Goal: Task Accomplishment & Management: Use online tool/utility

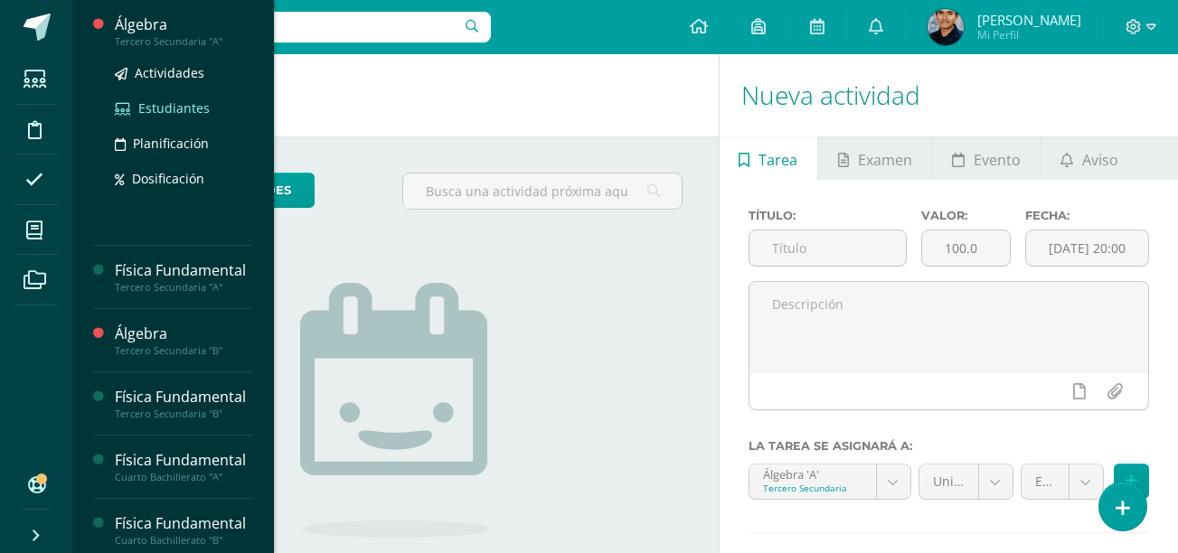
click at [169, 116] on span "Estudiantes" at bounding box center [173, 107] width 71 height 17
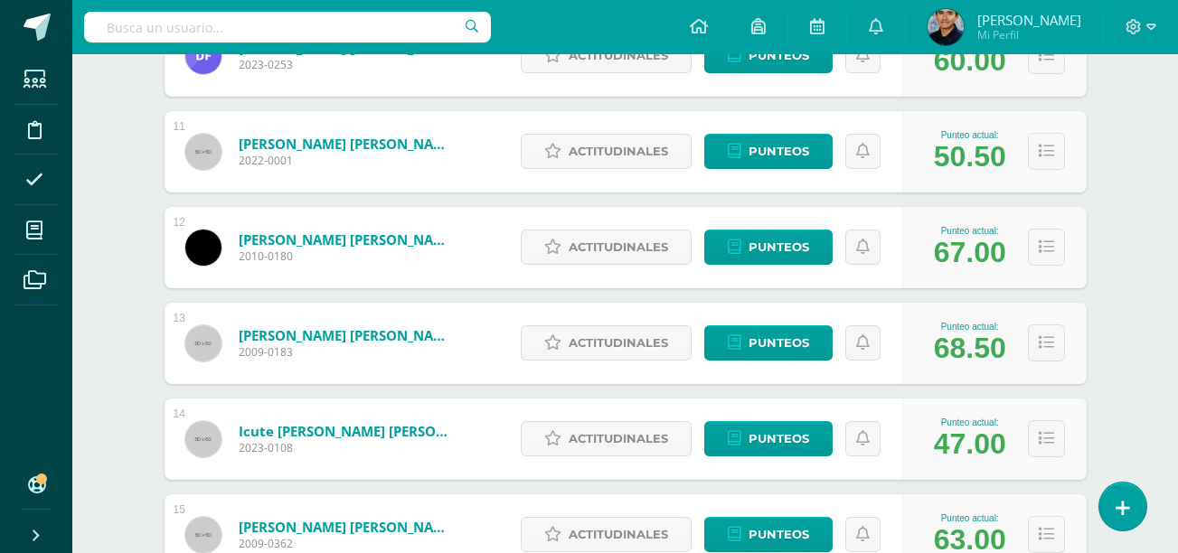
scroll to position [1241, 0]
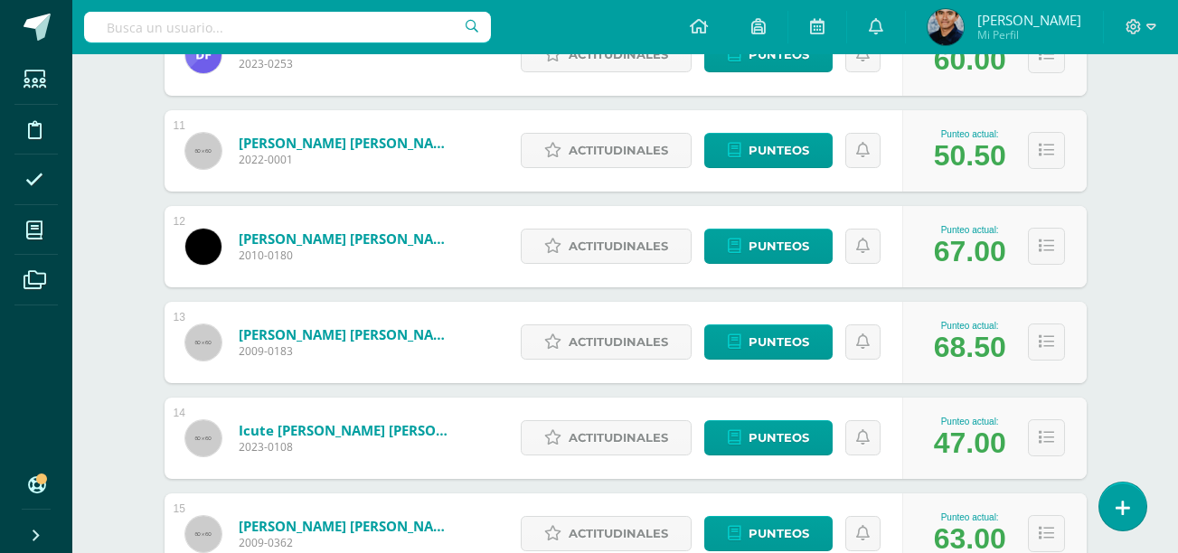
click at [96, 329] on div "Álgebra Tercero Secundaria "A" Herramientas Detalle de asistencias Actividad An…" at bounding box center [625, 377] width 1106 height 3129
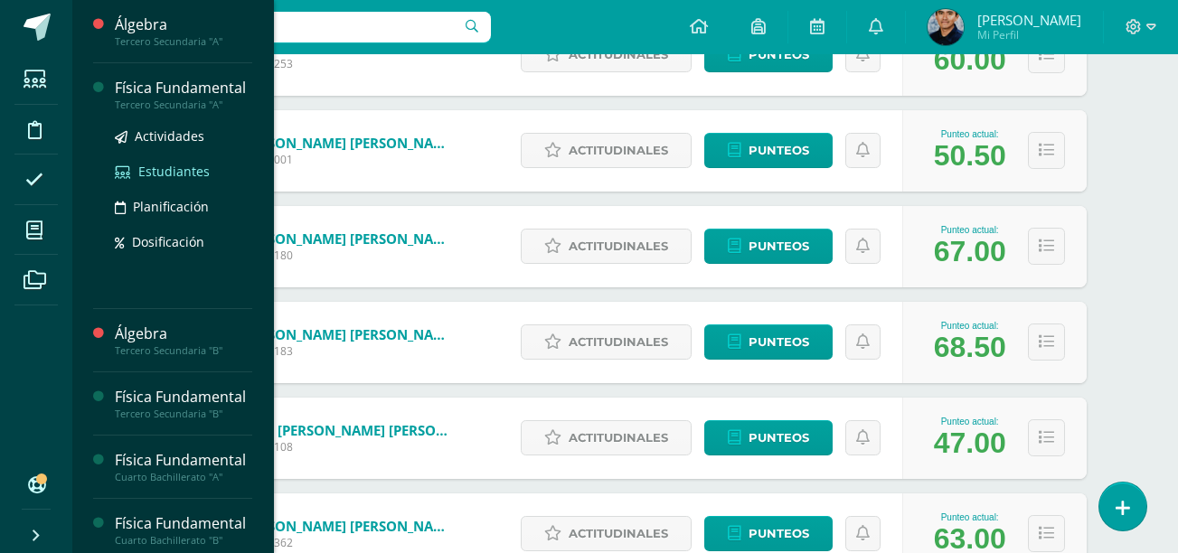
click at [160, 180] on span "Estudiantes" at bounding box center [173, 171] width 71 height 17
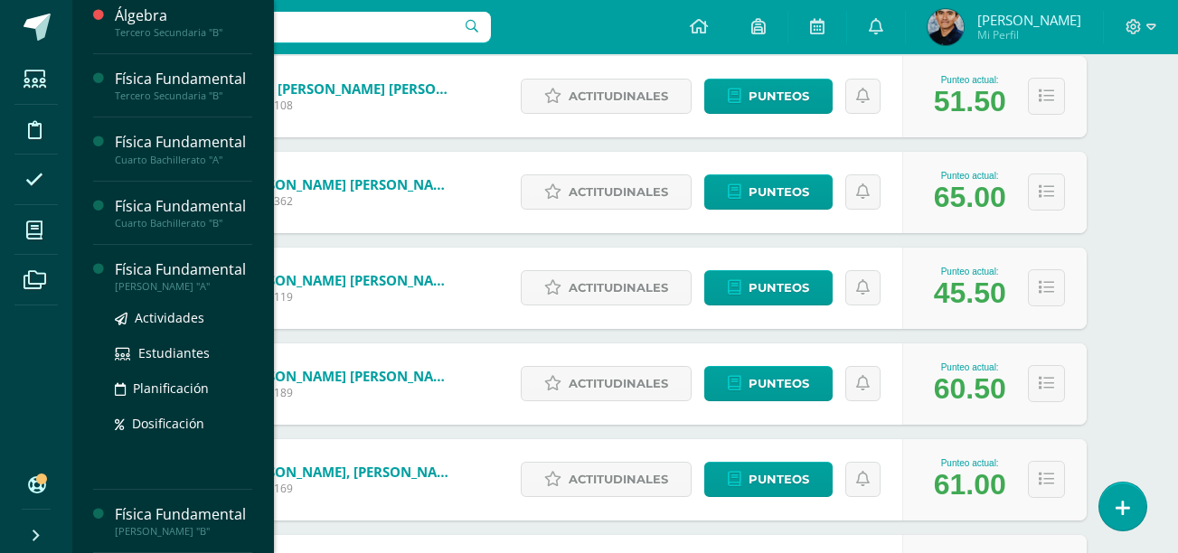
scroll to position [261, 0]
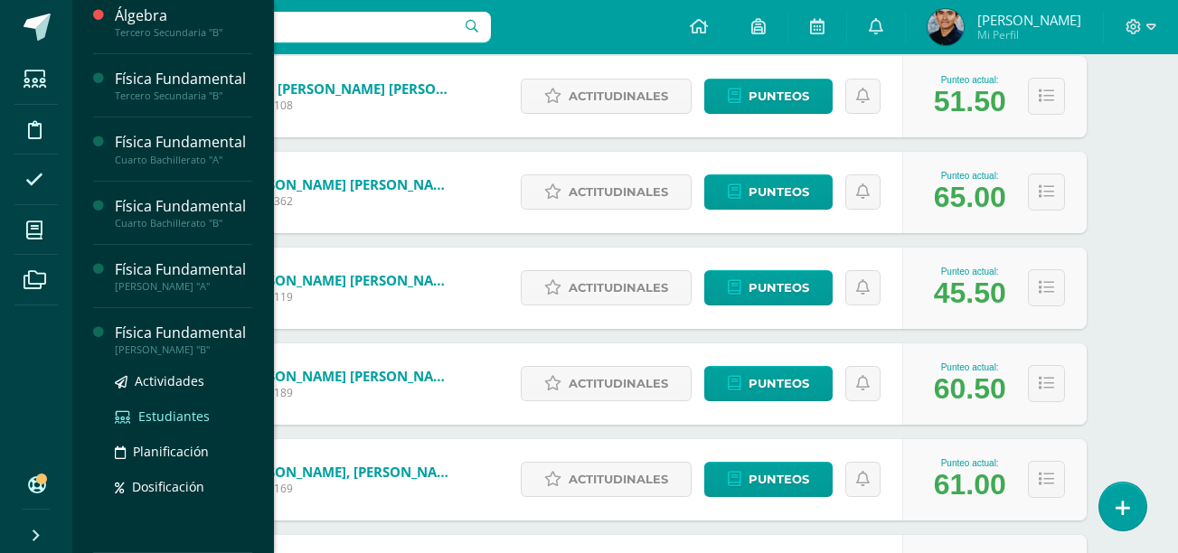
click at [156, 414] on span "Estudiantes" at bounding box center [173, 416] width 71 height 17
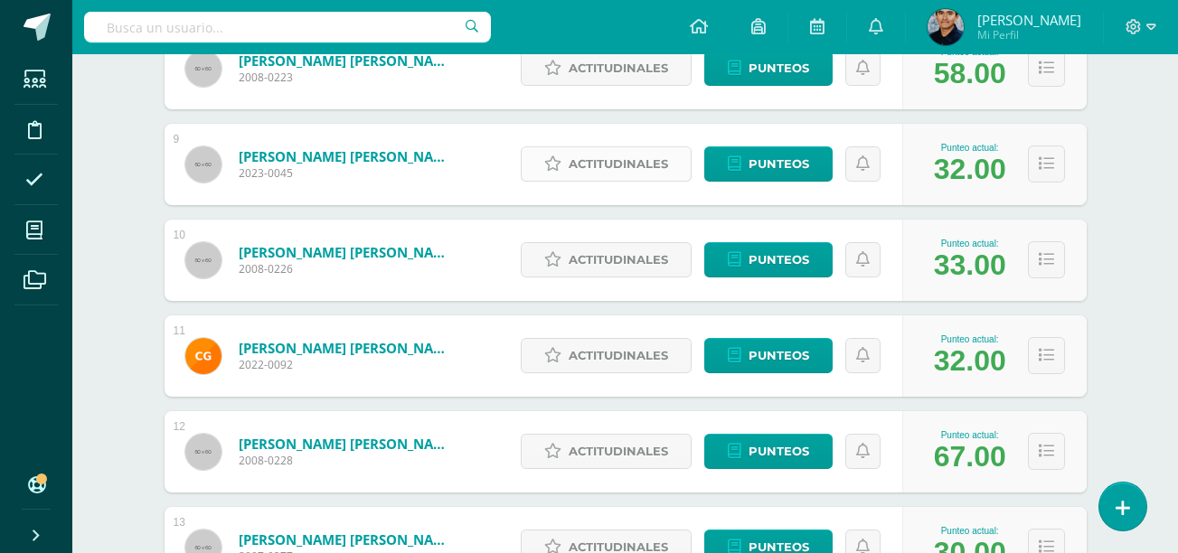
scroll to position [1037, 0]
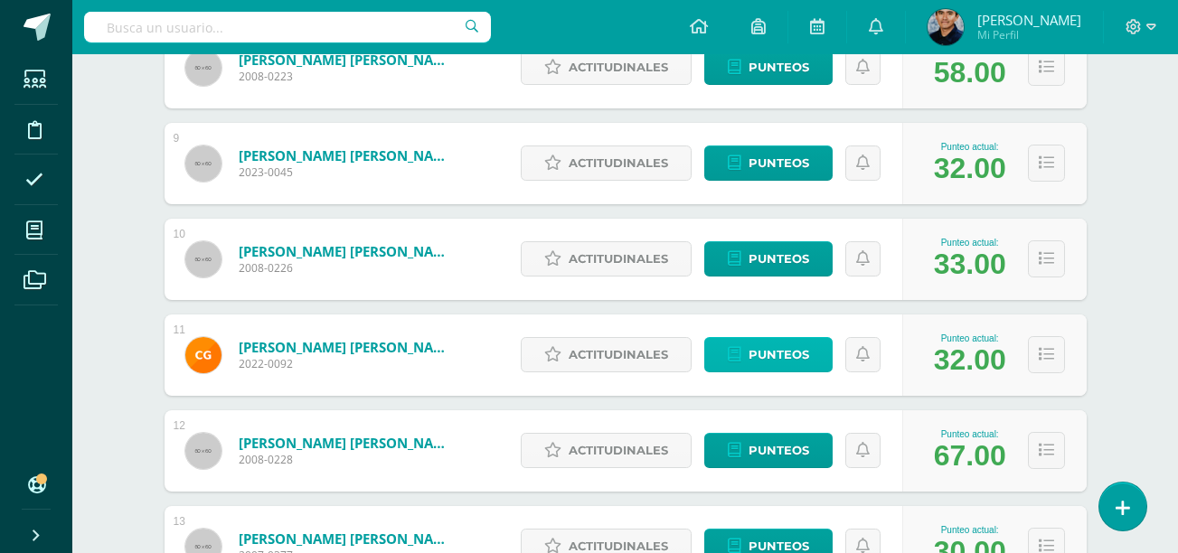
click at [735, 340] on link "Punteos" at bounding box center [768, 354] width 128 height 35
click at [785, 266] on span "Punteos" at bounding box center [779, 258] width 61 height 33
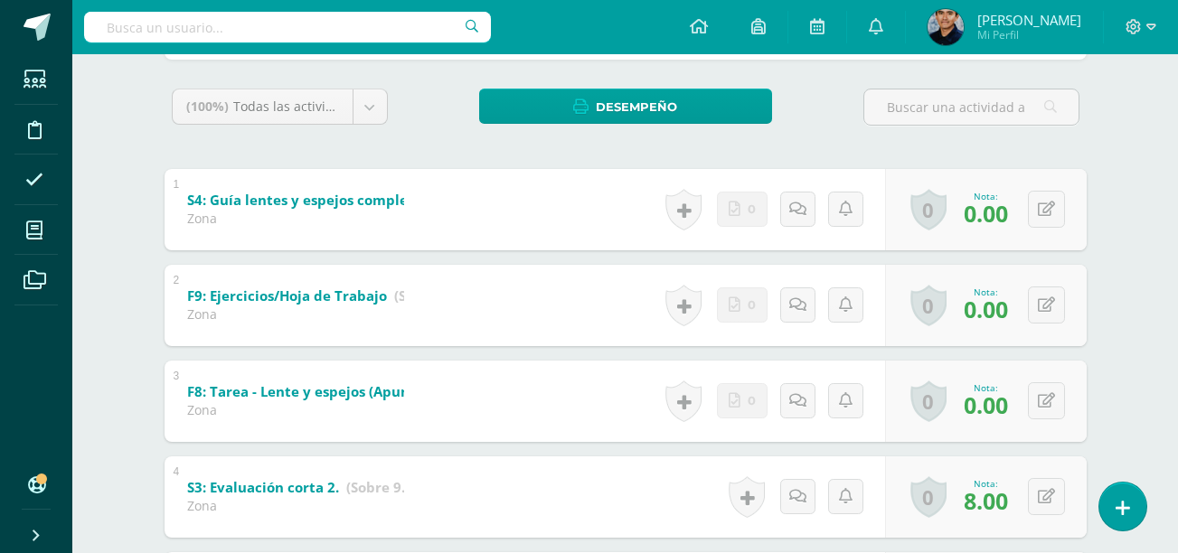
scroll to position [269, 0]
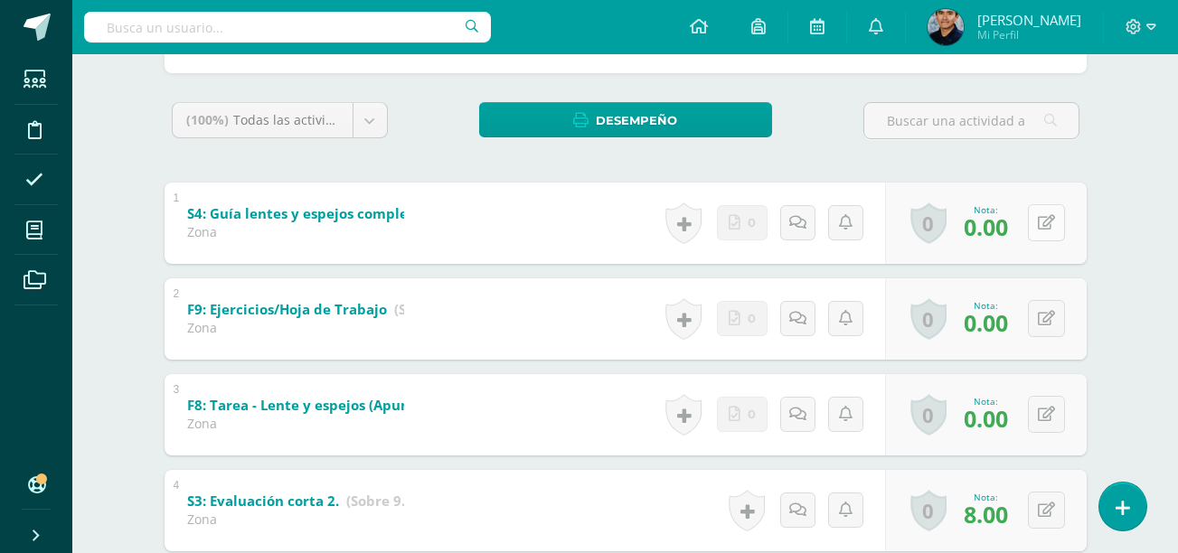
click at [1053, 227] on icon at bounding box center [1046, 222] width 17 height 15
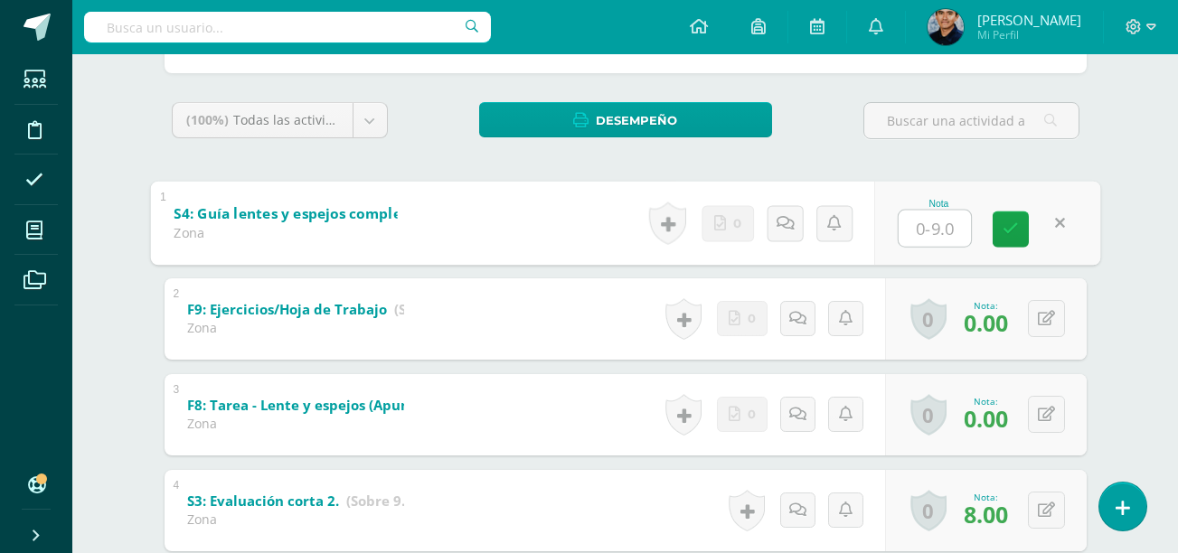
type input "9"
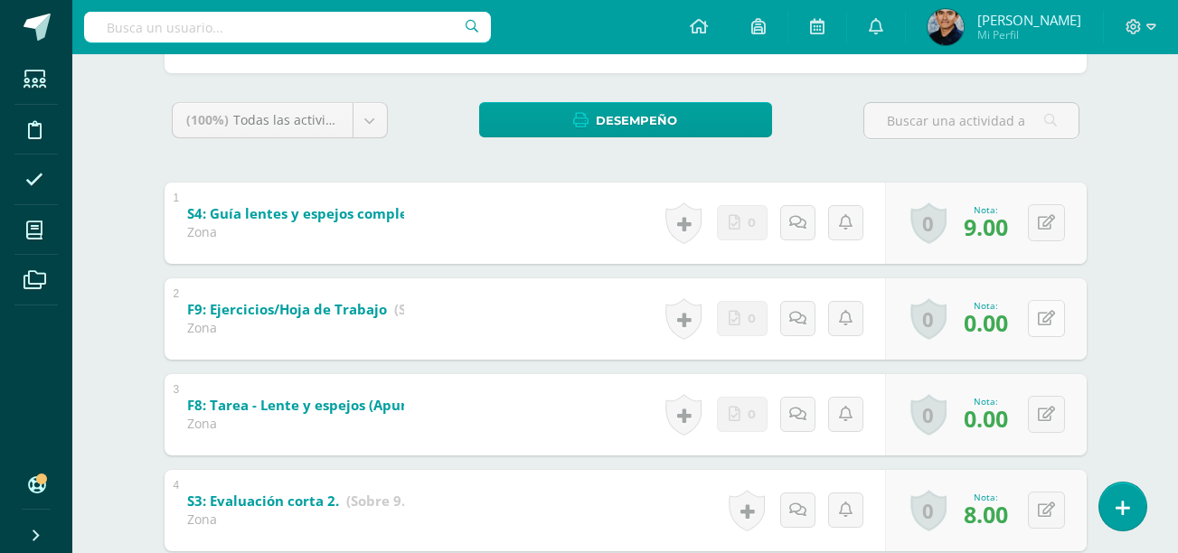
click at [1060, 326] on button at bounding box center [1046, 318] width 37 height 37
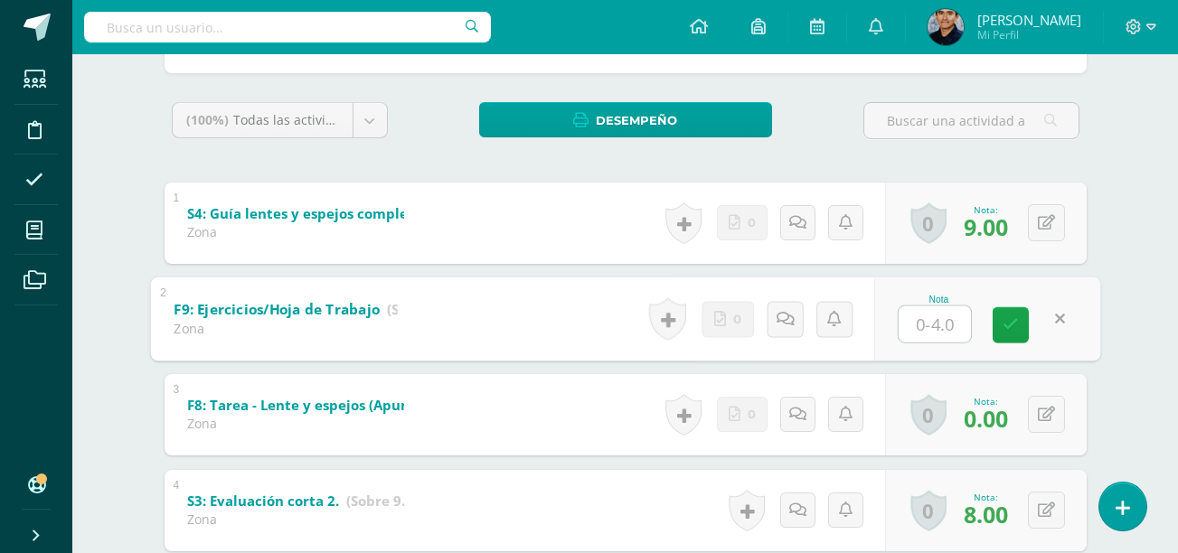
type input "5"
type input "4"
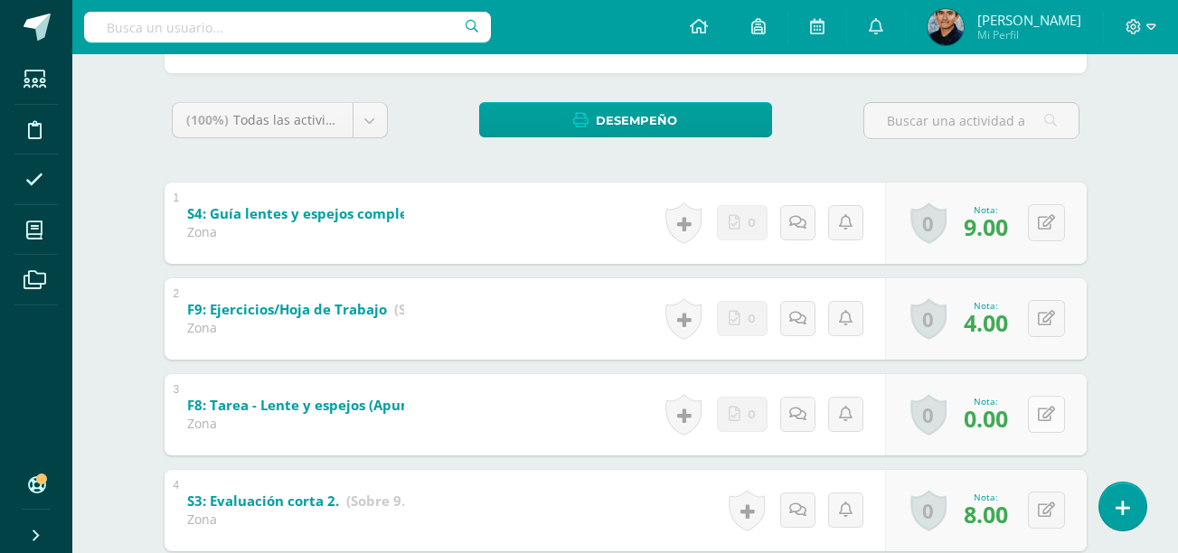
click at [1039, 427] on button at bounding box center [1046, 414] width 37 height 37
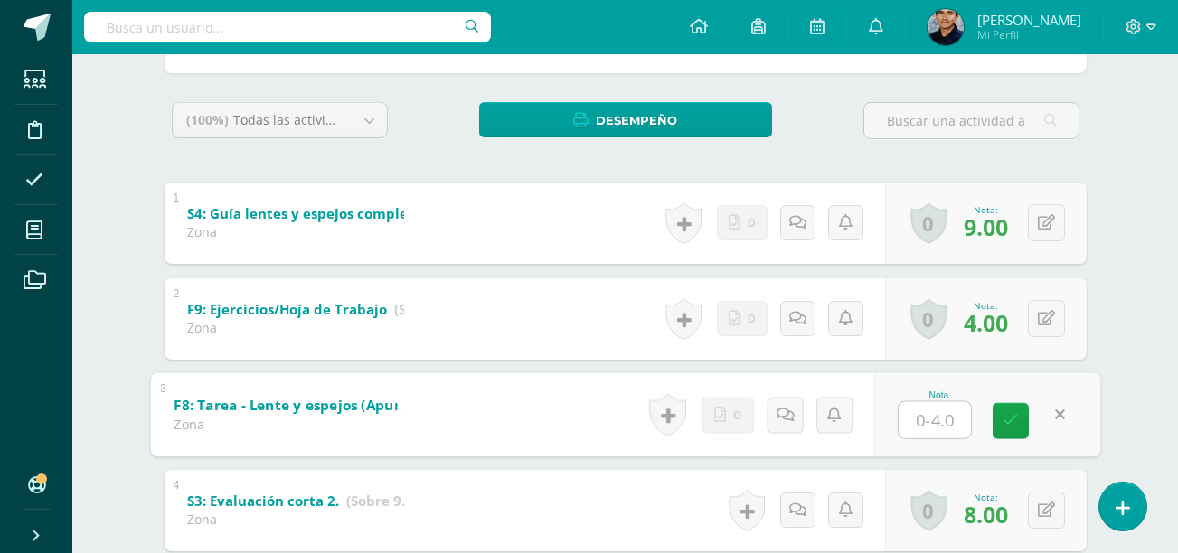
type input "4"
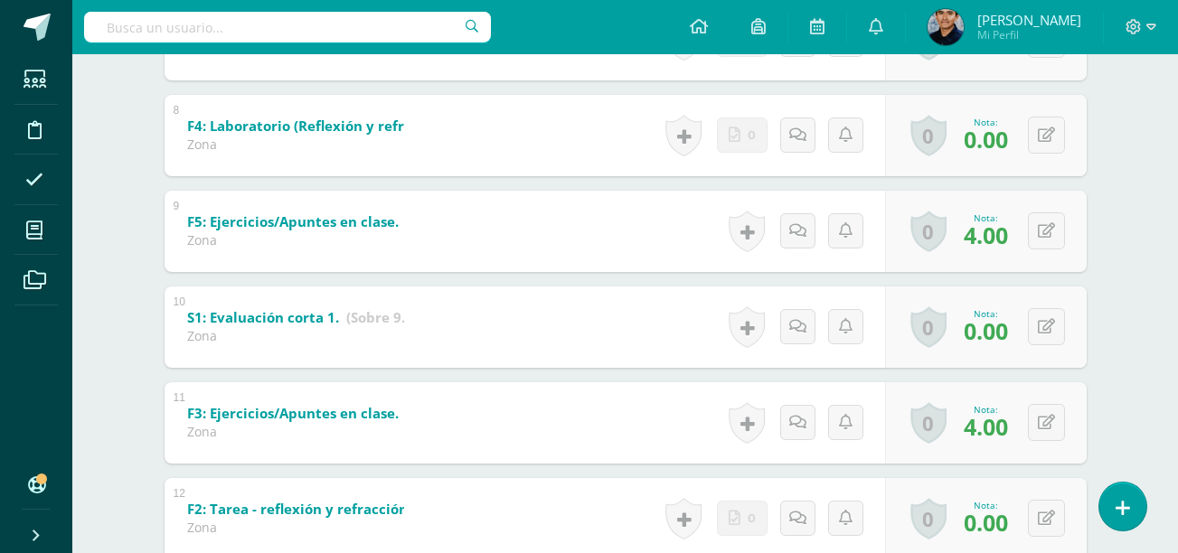
scroll to position [1029, 0]
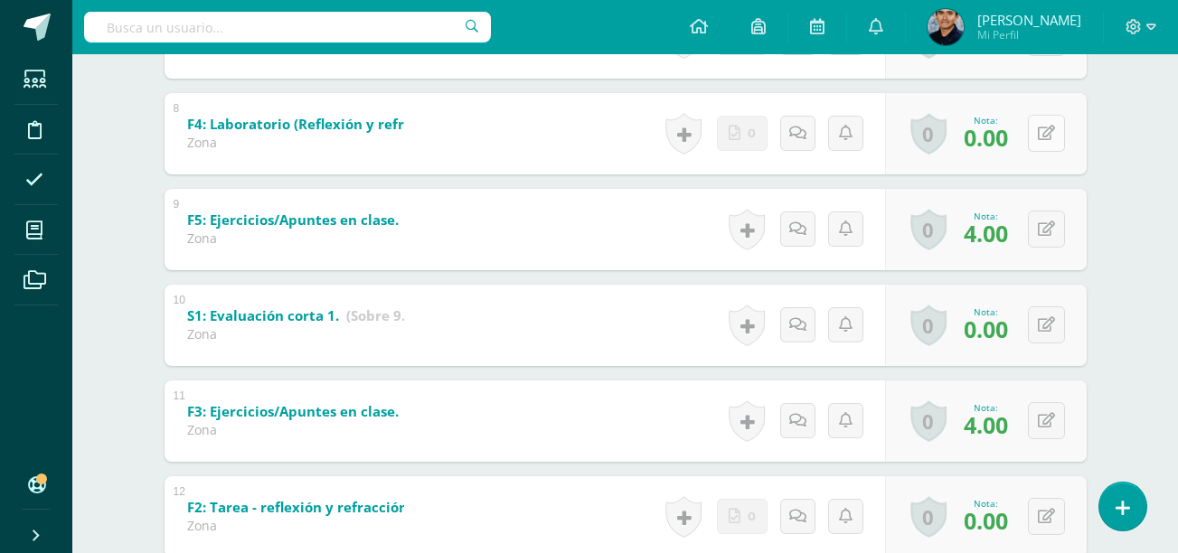
click at [1053, 133] on icon at bounding box center [1046, 133] width 17 height 15
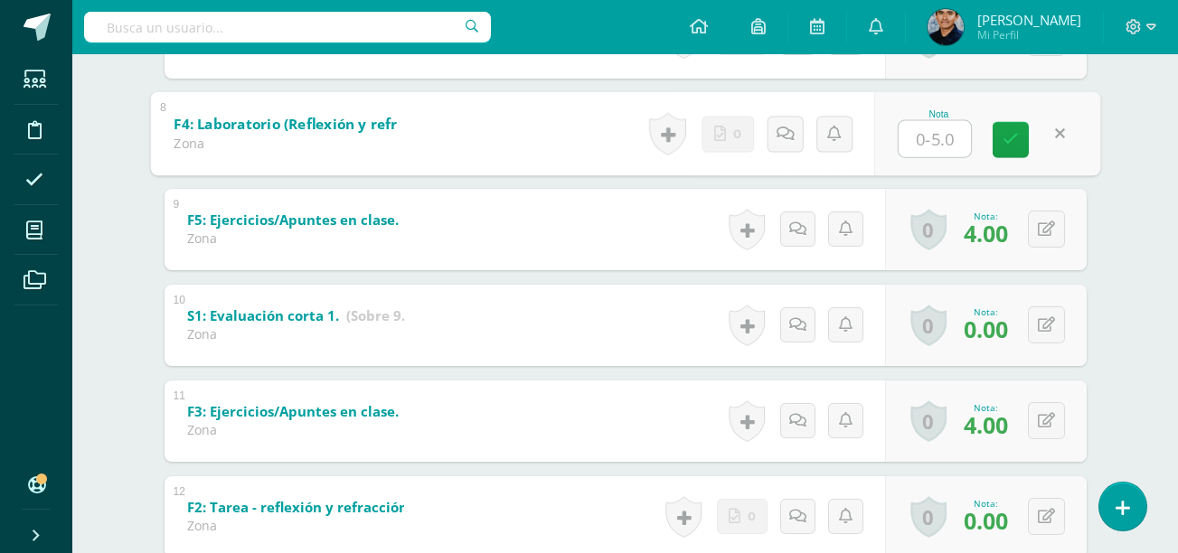
type input "5"
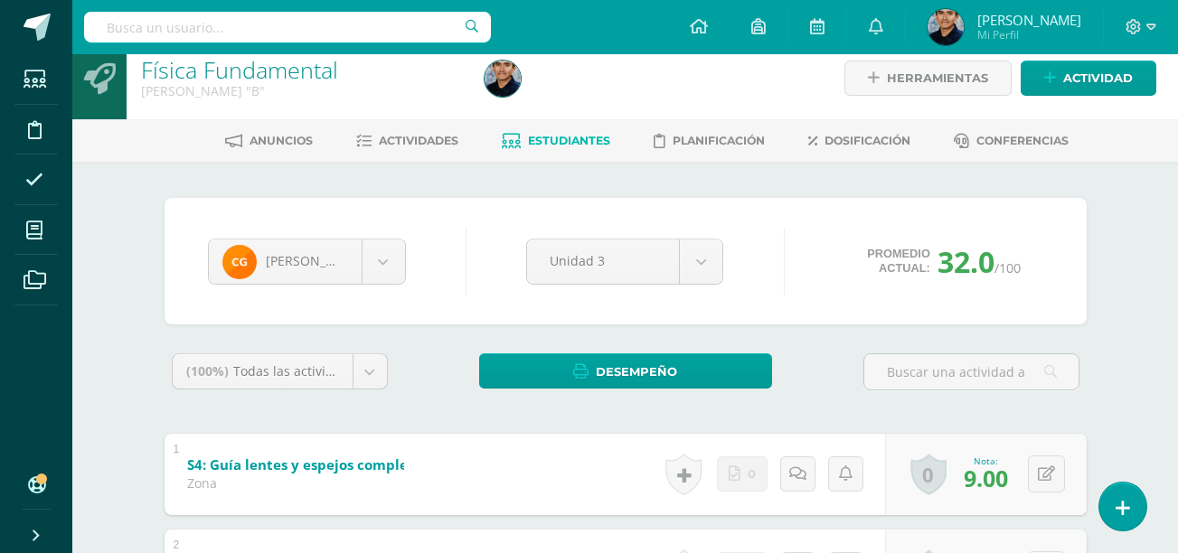
scroll to position [0, 0]
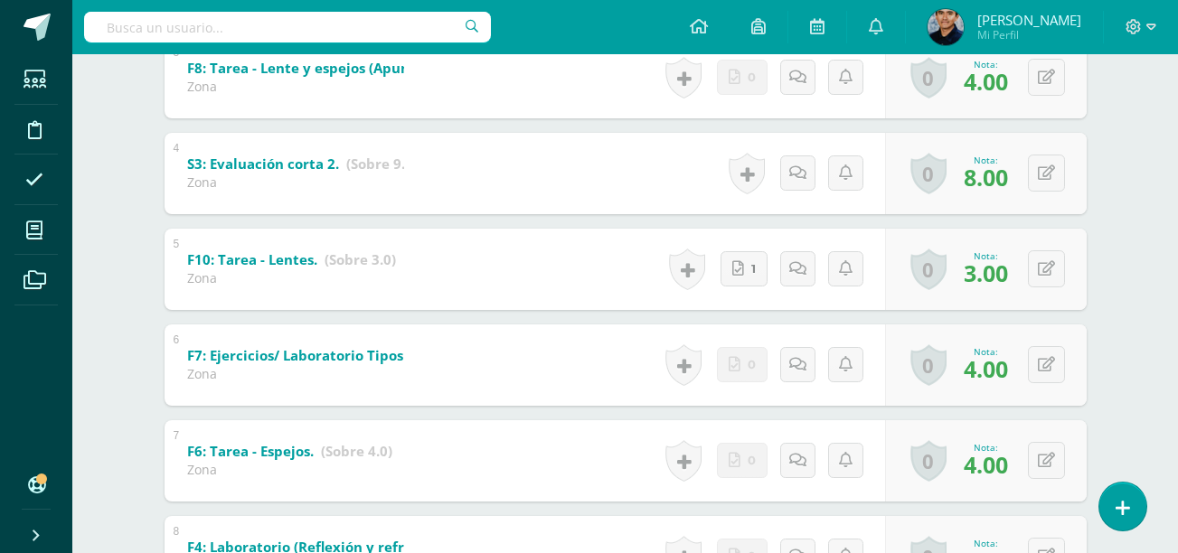
scroll to position [605, 0]
click at [1068, 273] on div "0 [GEOGRAPHIC_DATA] Logros obtenidos Aún no hay logros agregados Nota: 3.00" at bounding box center [986, 270] width 202 height 81
click at [1056, 270] on button at bounding box center [1046, 269] width 37 height 37
click at [1056, 270] on link at bounding box center [1047, 269] width 35 height 35
click at [1038, 371] on button at bounding box center [1046, 365] width 37 height 37
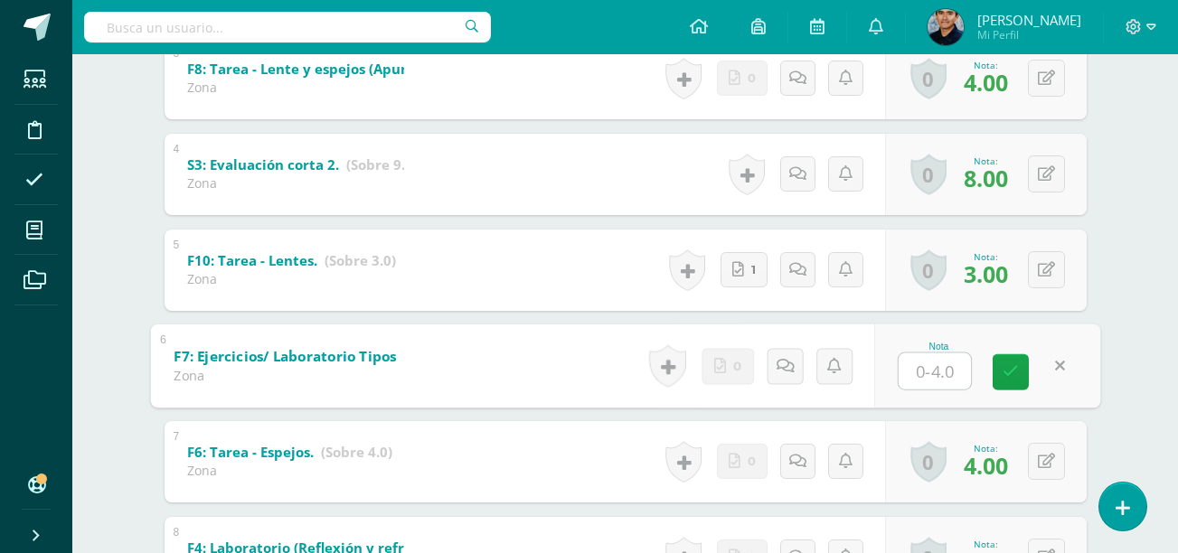
click at [1056, 369] on link at bounding box center [1060, 366] width 36 height 36
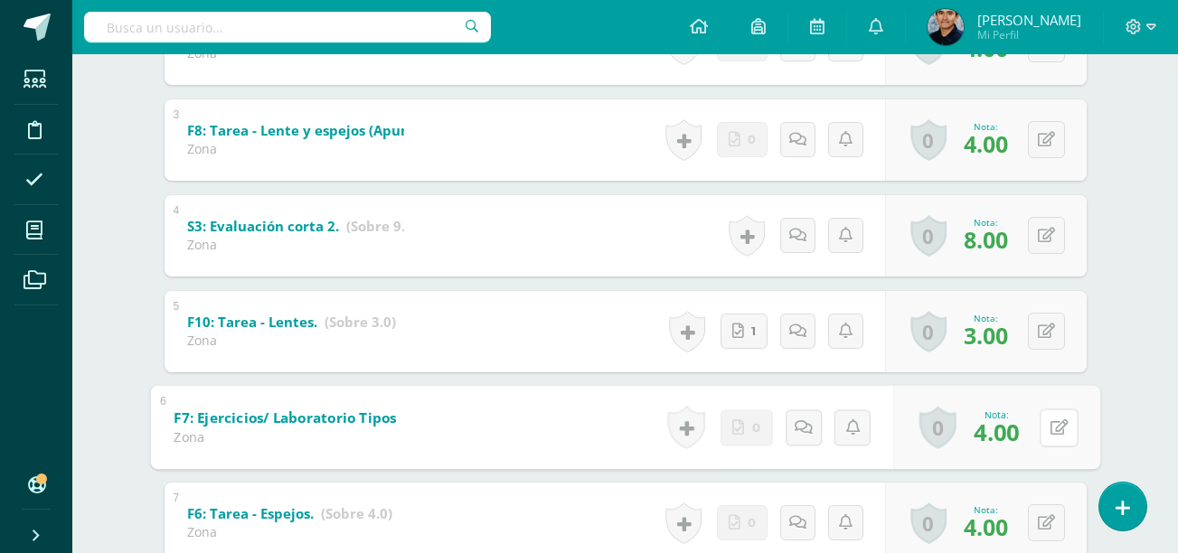
scroll to position [529, 0]
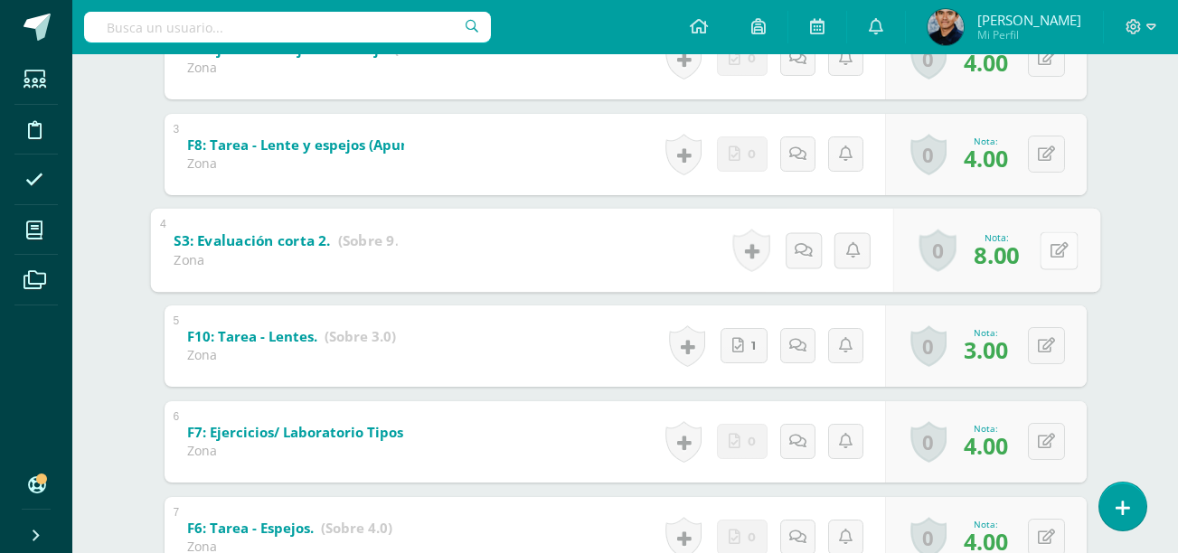
click at [1043, 254] on button at bounding box center [1059, 250] width 38 height 38
type input "9"
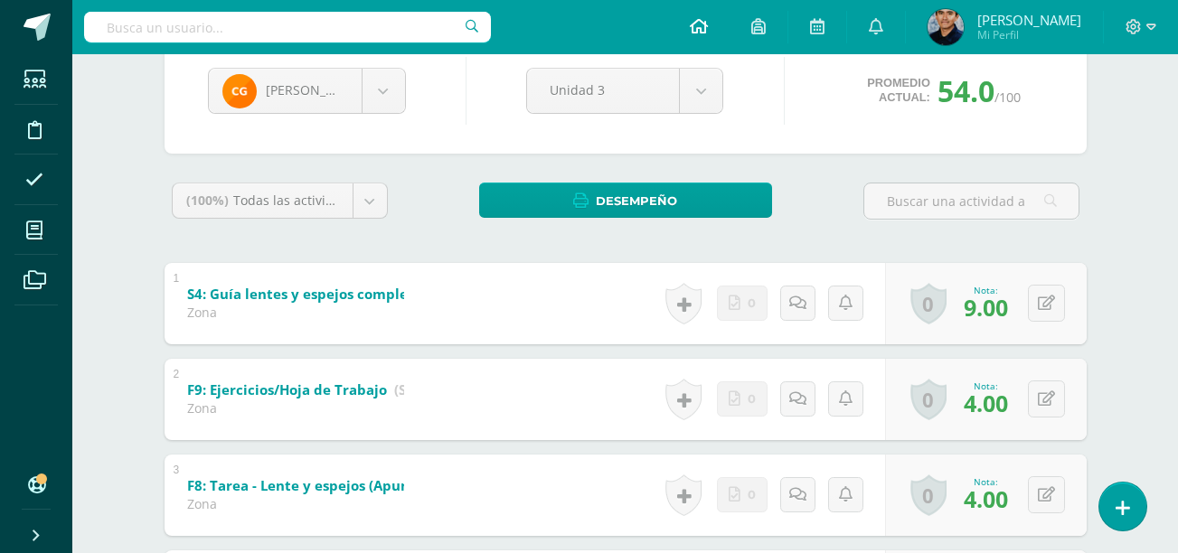
scroll to position [191, 0]
